Goal: Task Accomplishment & Management: Manage account settings

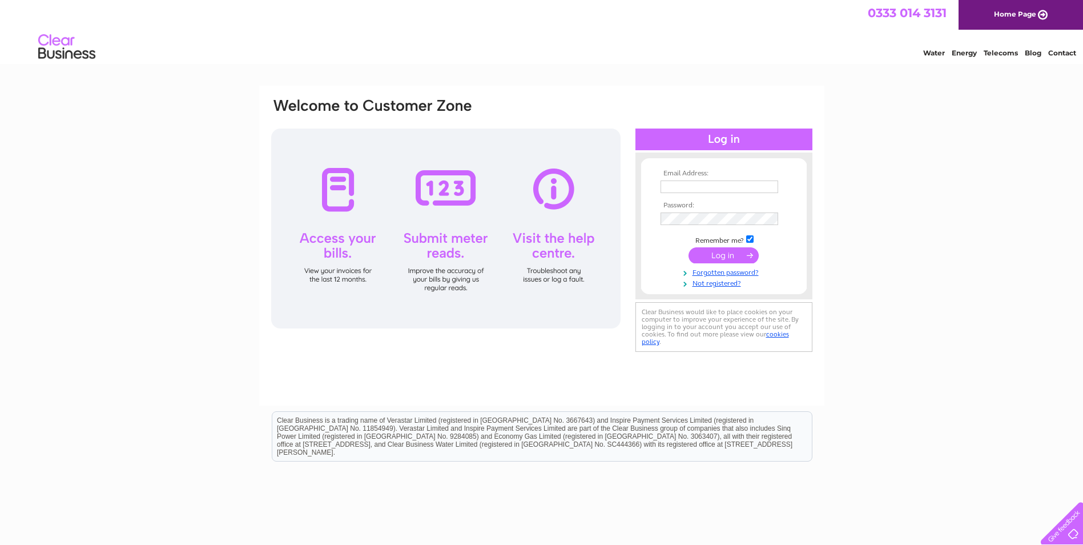
click at [684, 187] on input "text" at bounding box center [719, 186] width 118 height 13
type input "wilsonbrown@btinternet.com"
click at [715, 253] on input "submit" at bounding box center [723, 256] width 70 height 16
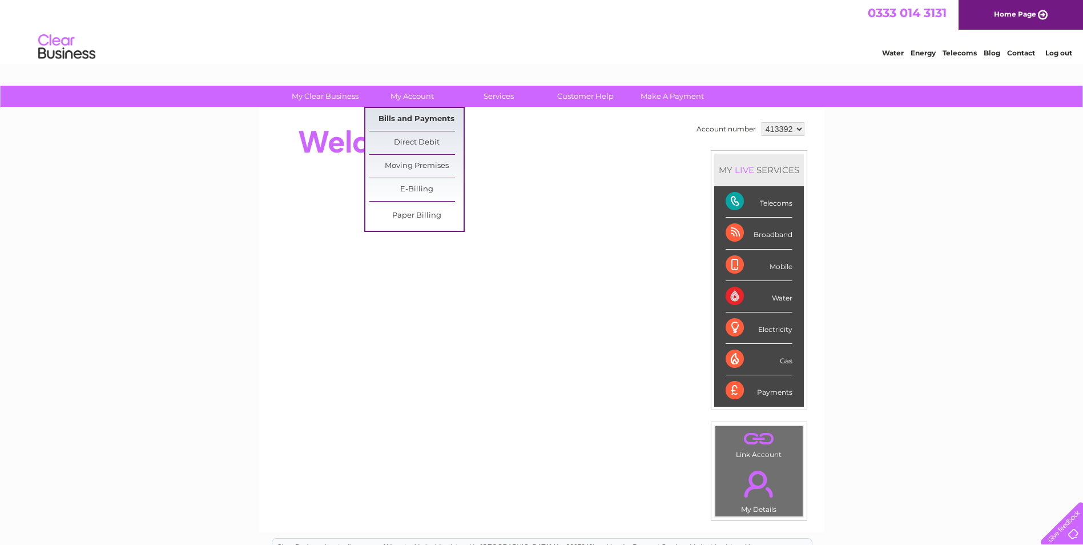
click at [416, 116] on link "Bills and Payments" at bounding box center [416, 119] width 94 height 23
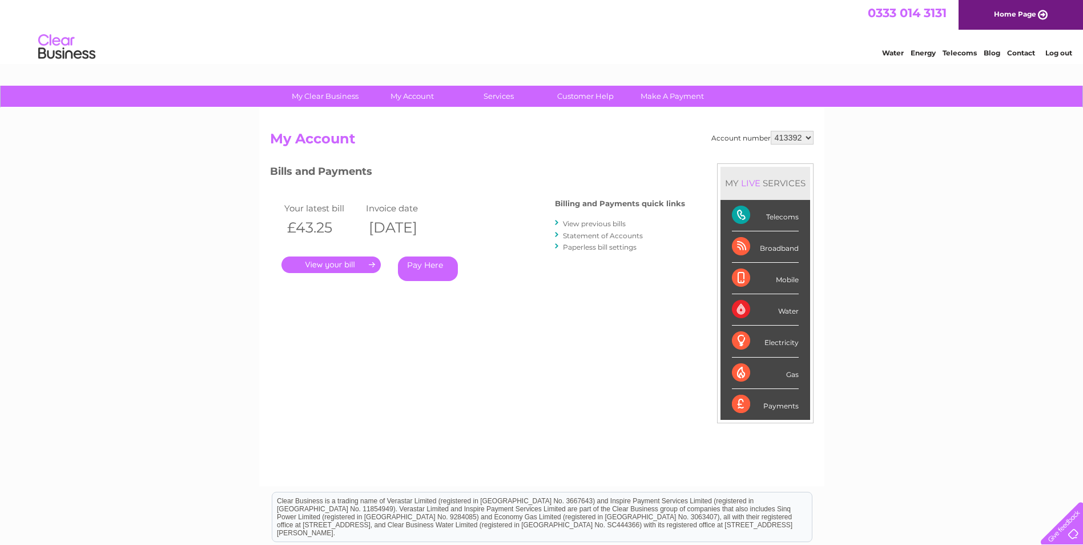
click at [314, 265] on link "." at bounding box center [330, 264] width 99 height 17
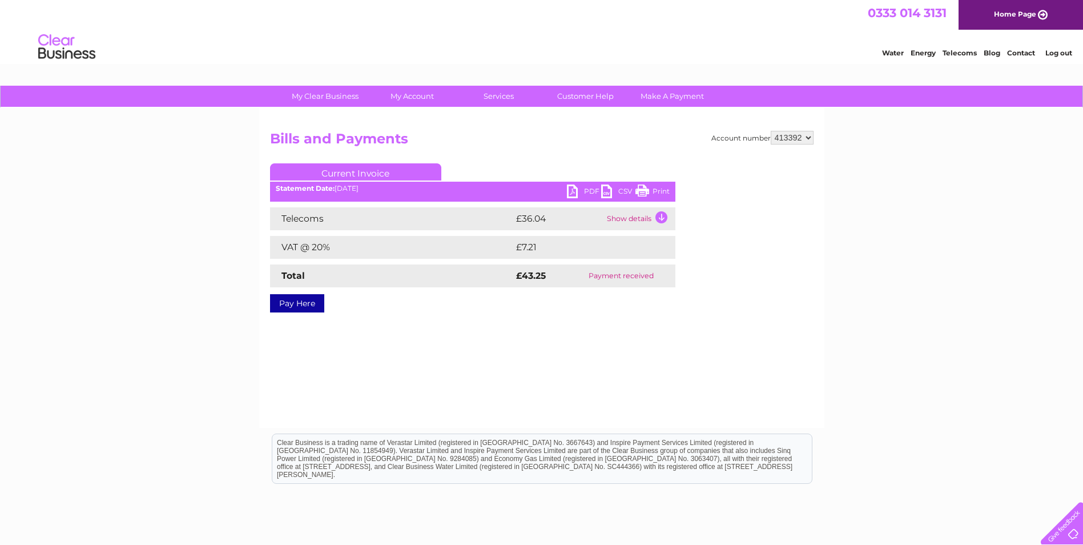
click at [588, 191] on link "PDF" at bounding box center [584, 192] width 34 height 17
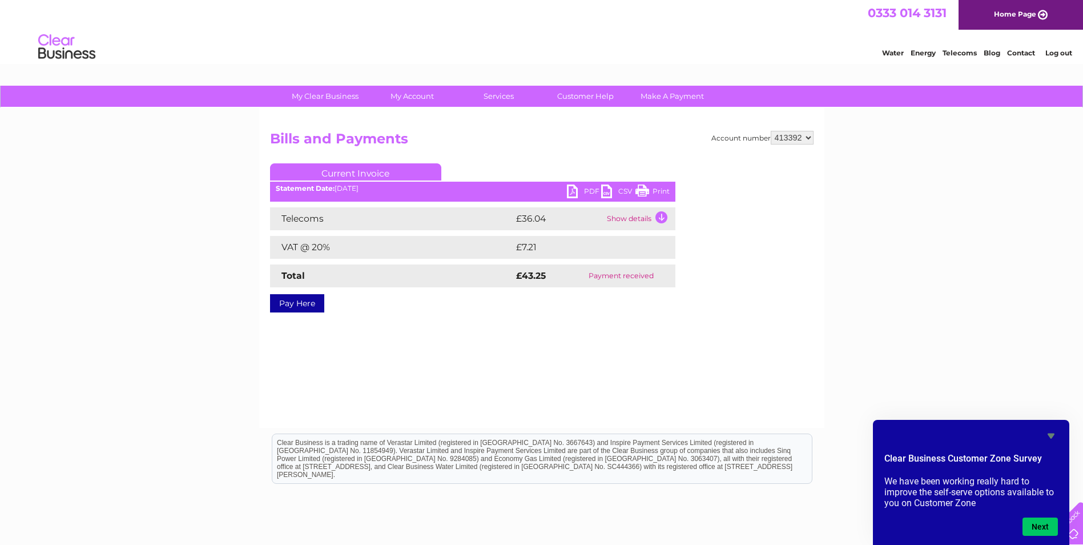
click at [1061, 54] on link "Log out" at bounding box center [1058, 53] width 27 height 9
